Goal: Task Accomplishment & Management: Manage account settings

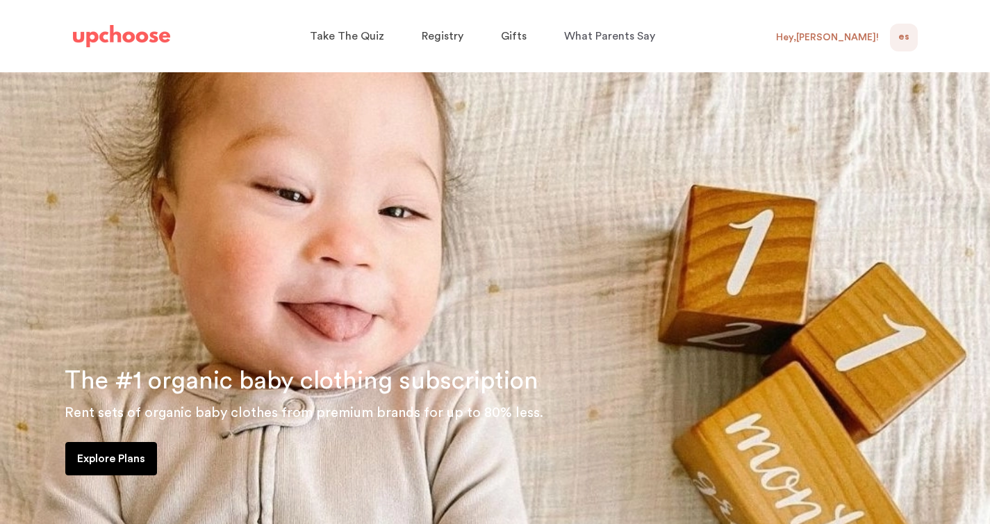
click at [864, 40] on div "Hey, [PERSON_NAME] !" at bounding box center [827, 37] width 103 height 13
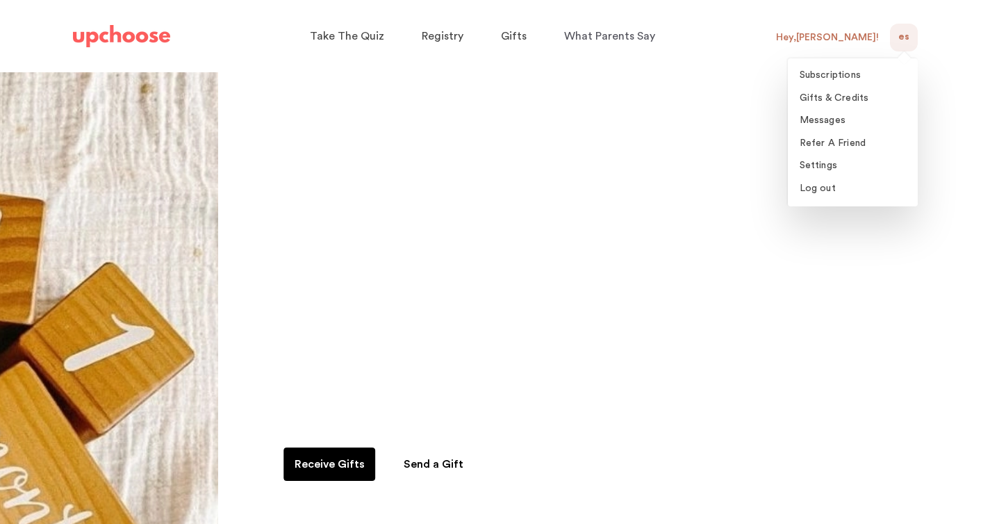
click at [906, 36] on span "ES" at bounding box center [904, 37] width 11 height 17
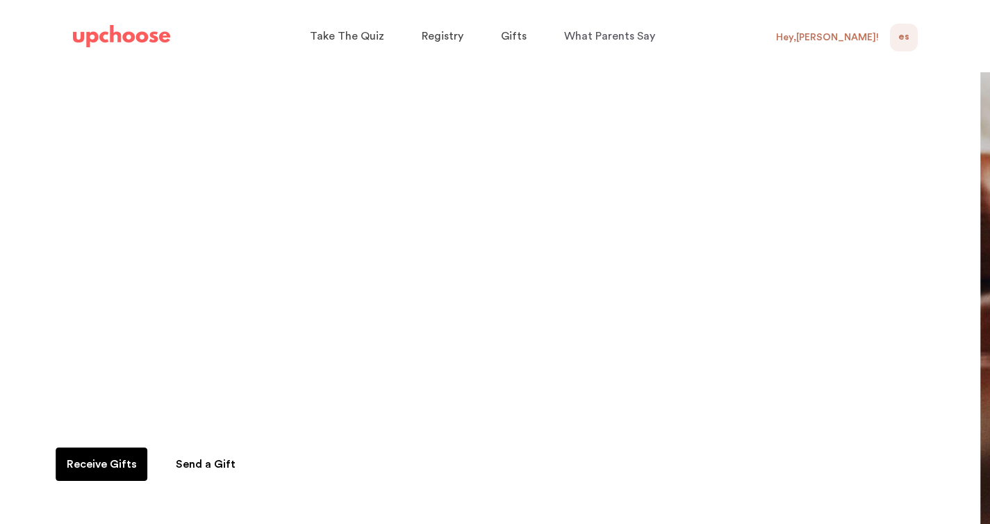
click at [906, 38] on span "ES" at bounding box center [904, 37] width 11 height 17
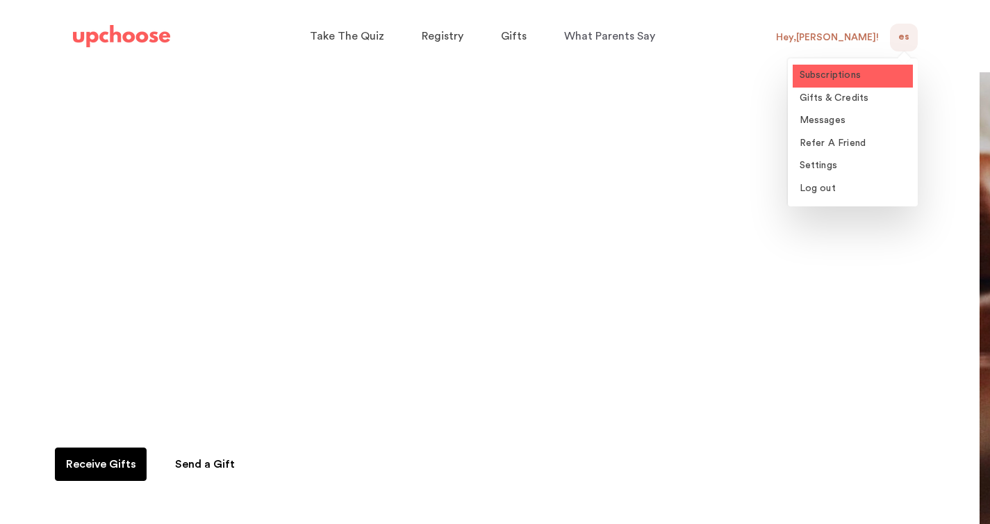
click at [848, 74] on span "Subscriptions" at bounding box center [831, 75] width 62 height 10
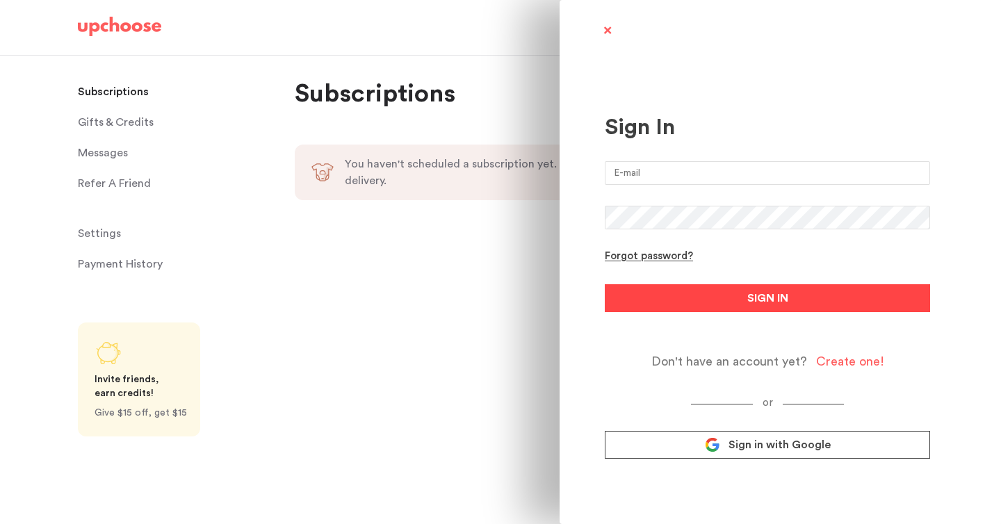
type input "erica.b.skinner@gmail.com"
click at [741, 297] on button "SIGN IN" at bounding box center [767, 298] width 325 height 28
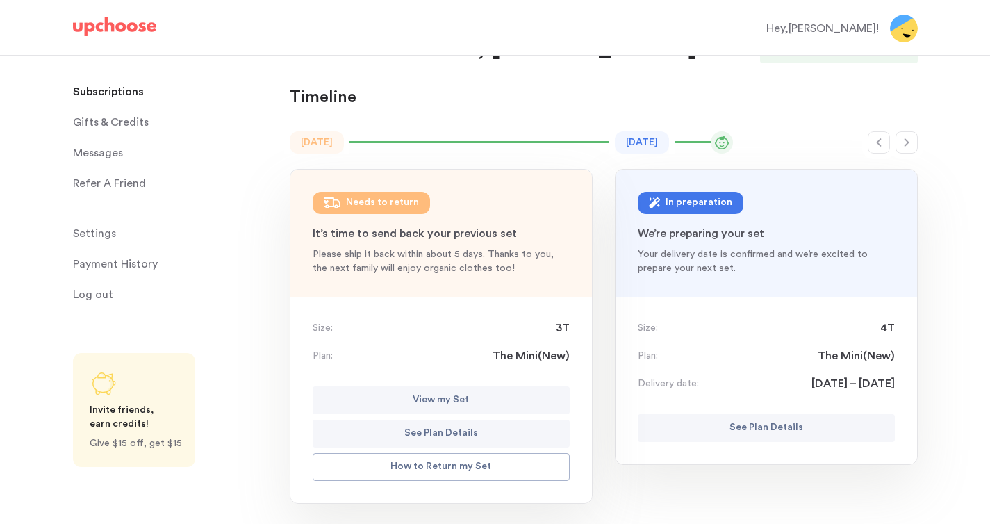
scroll to position [48, 0]
